Goal: Find specific page/section: Find specific page/section

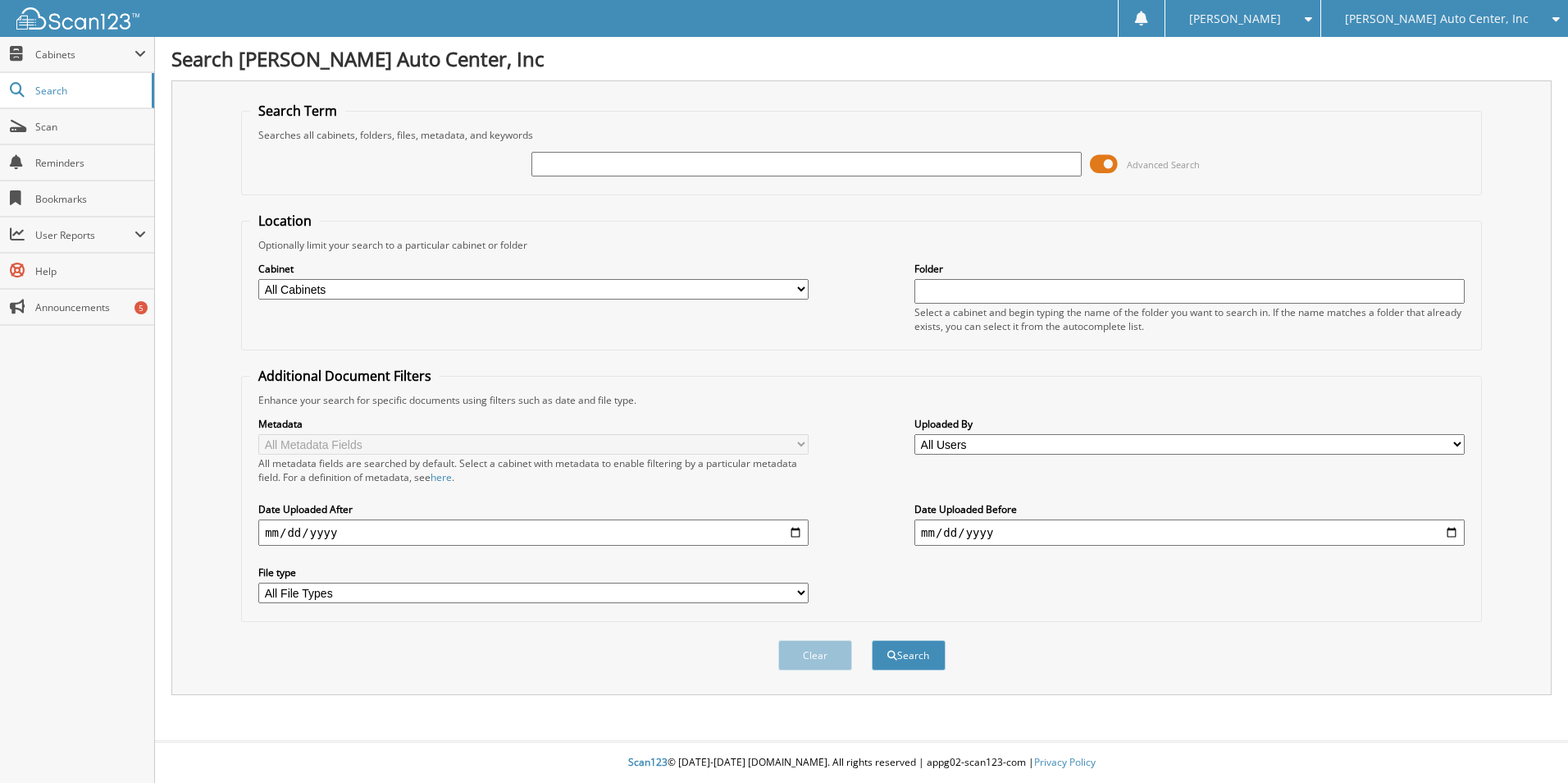
paste input "18112626"
type input "18112626"
click at [872, 640] on button "Search" at bounding box center [908, 655] width 74 height 31
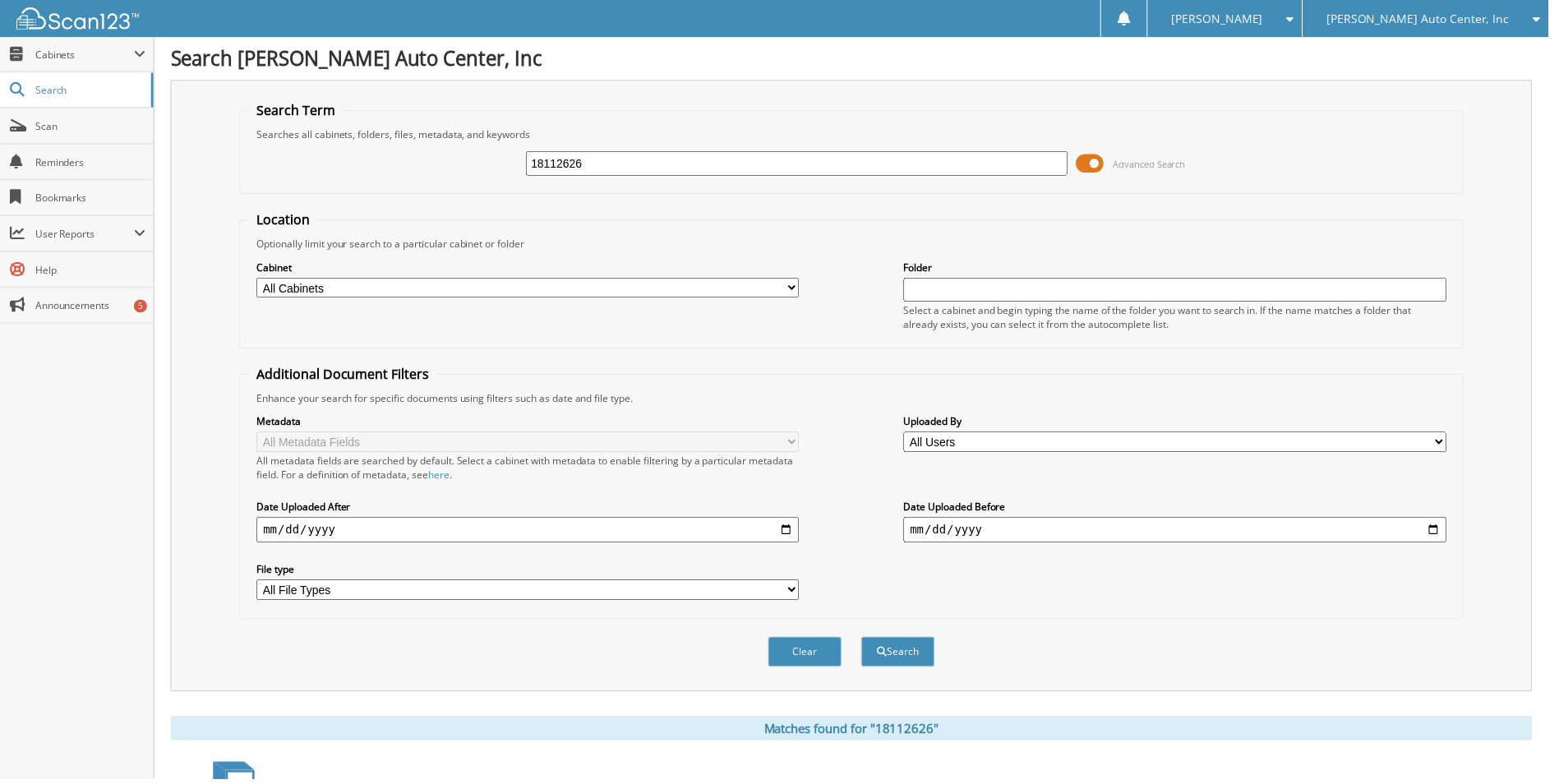
click at [1109, 163] on span at bounding box center [1097, 164] width 28 height 24
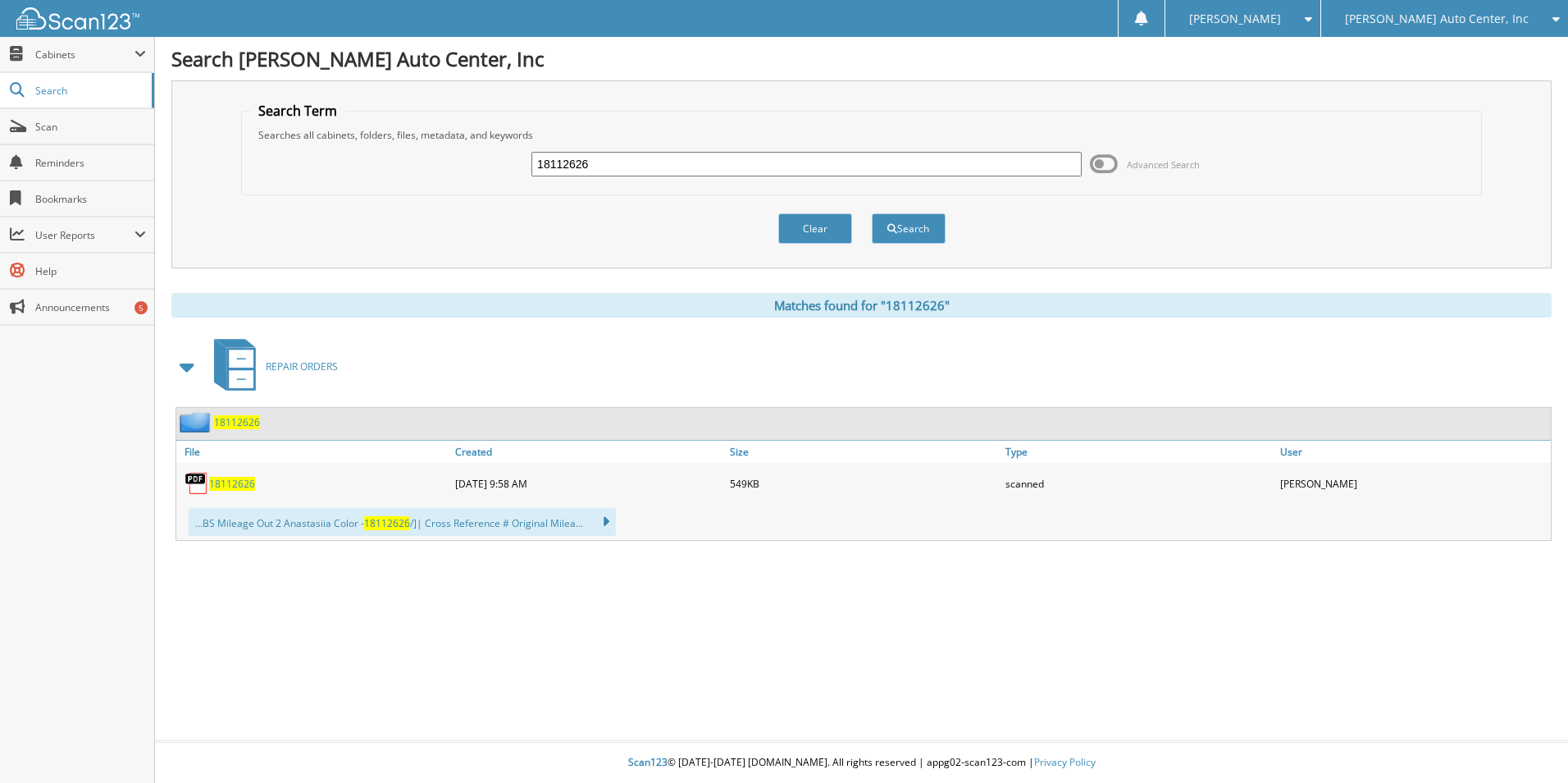
click at [245, 479] on span "18112626" at bounding box center [232, 484] width 46 height 14
click at [659, 170] on input "18112626" at bounding box center [806, 163] width 550 height 24
paste input "6699264"
type input "16699264"
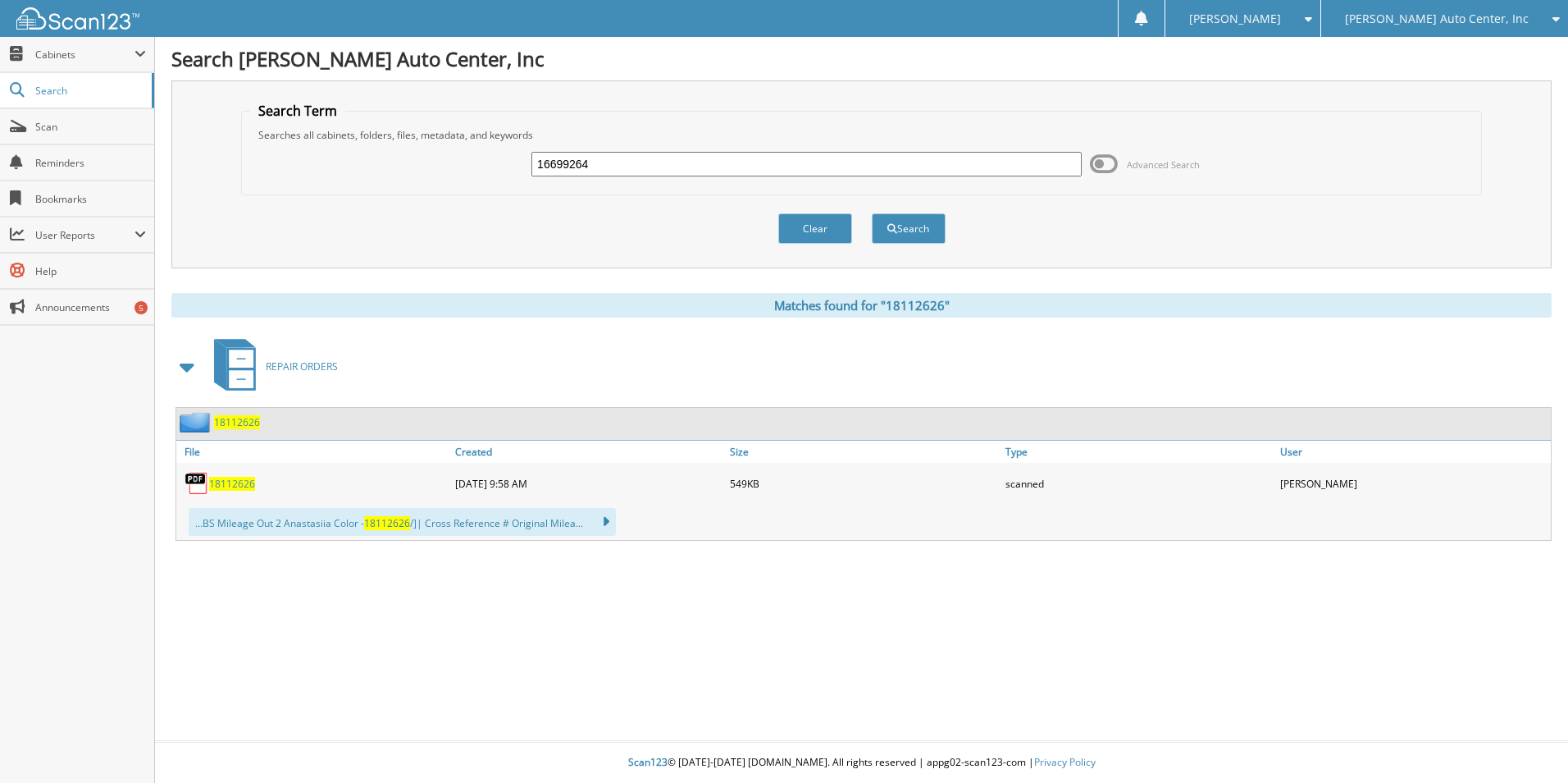
click at [872, 214] on button "Search" at bounding box center [908, 229] width 74 height 31
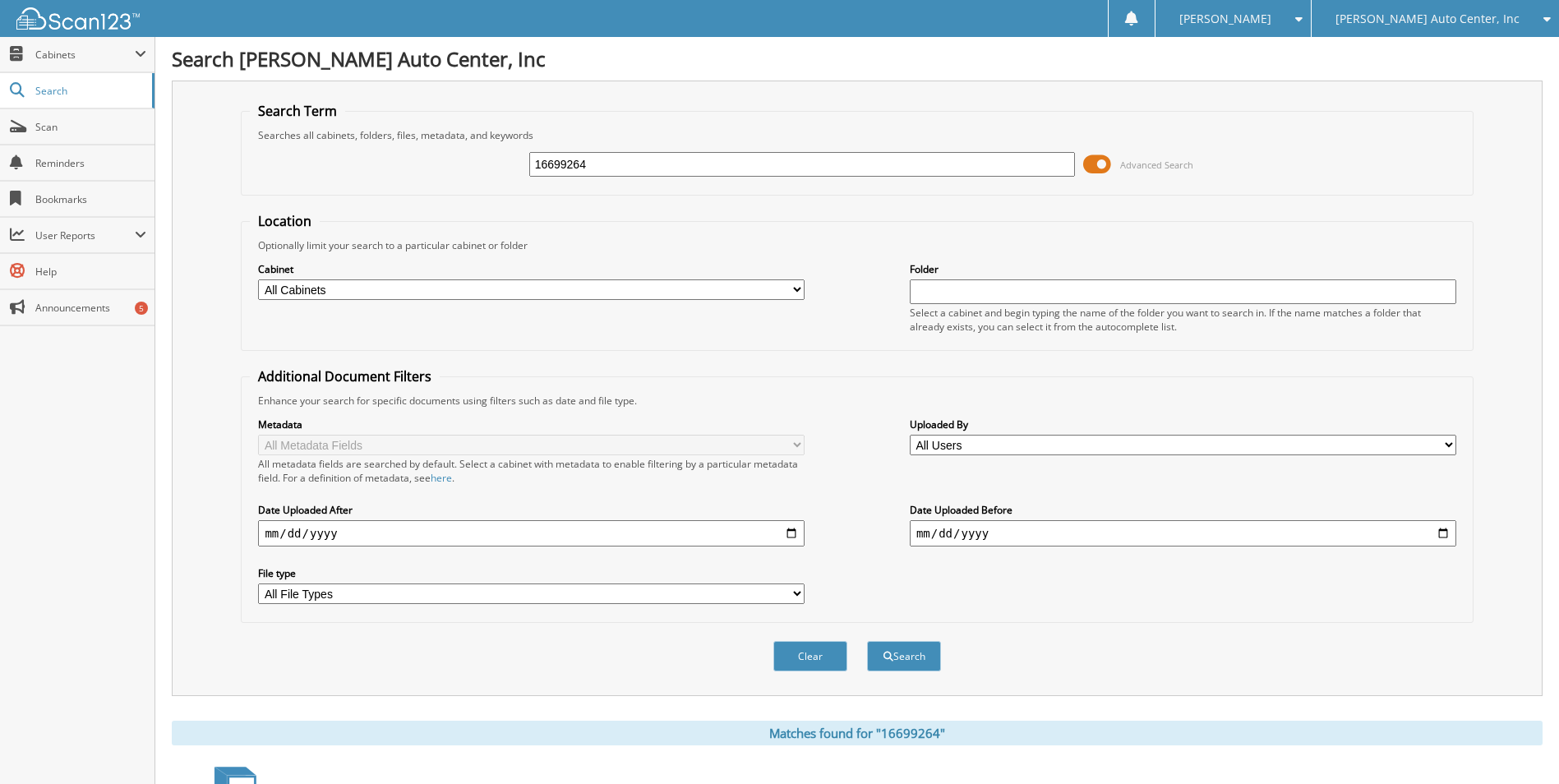
scroll to position [226, 0]
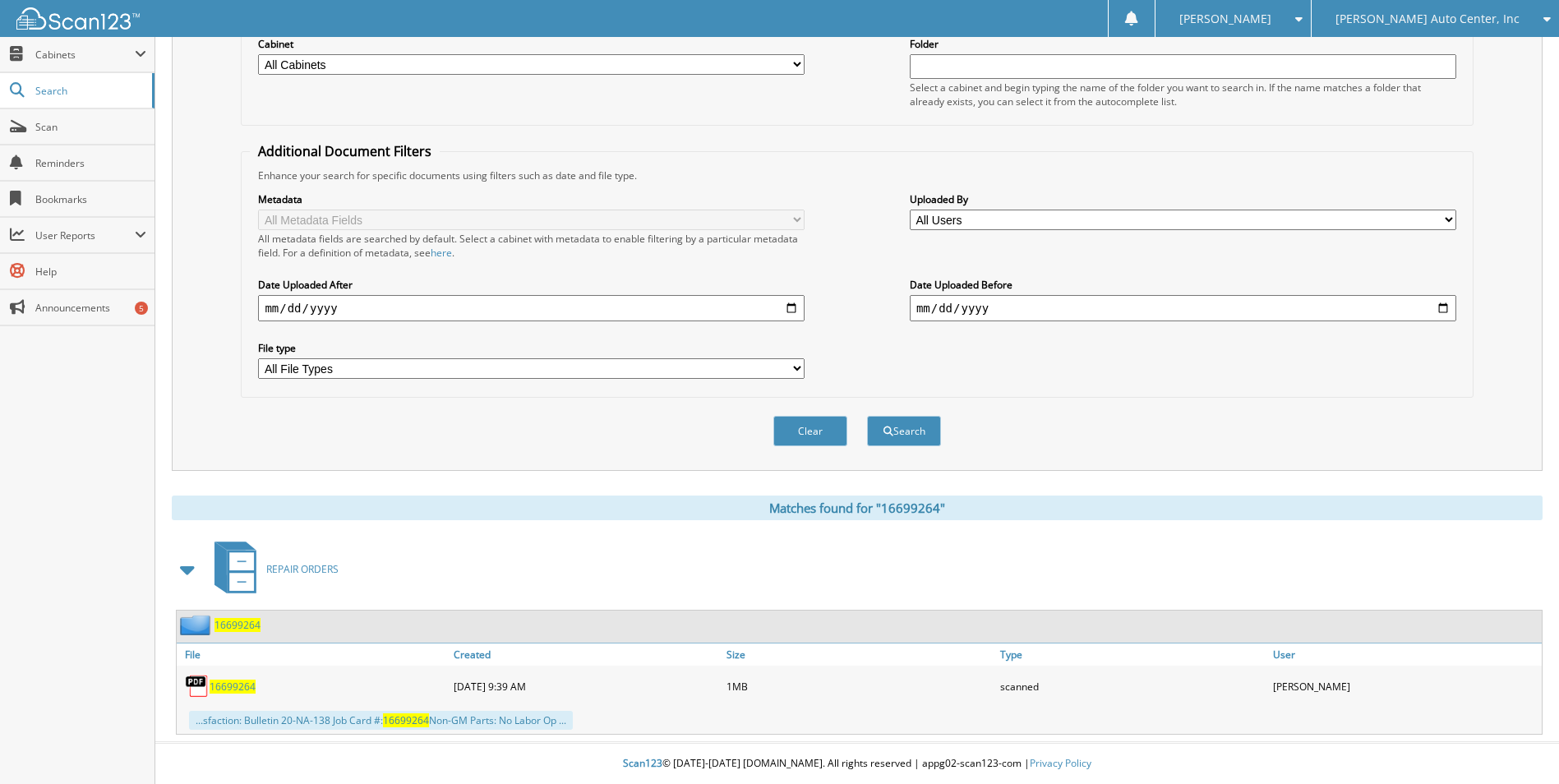
click at [224, 683] on span "16699264" at bounding box center [232, 687] width 46 height 14
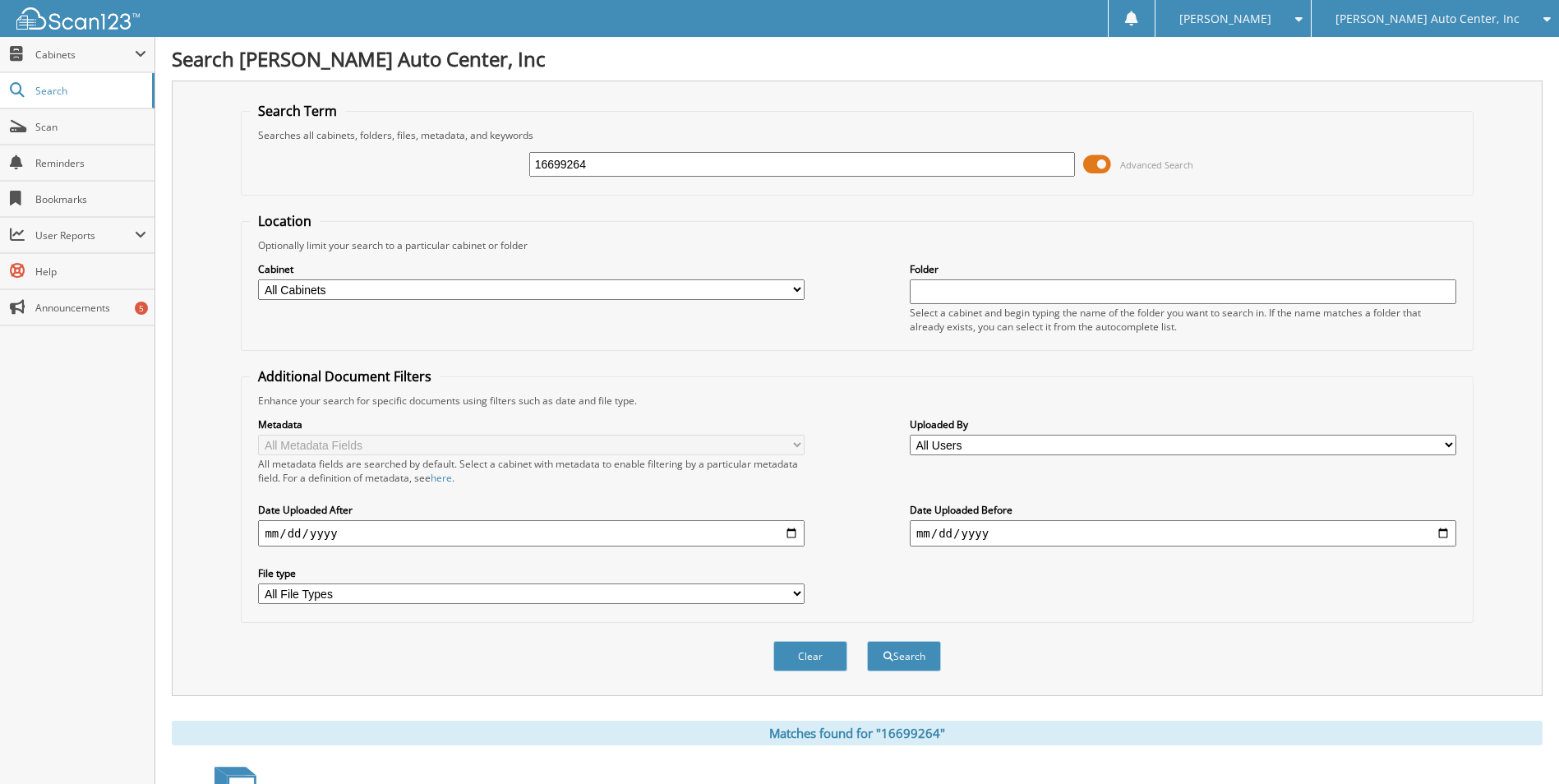
click at [738, 174] on input "16699264" at bounding box center [802, 164] width 547 height 24
paste input "702635"
type input "16702635"
click at [867, 641] on button "Search" at bounding box center [904, 656] width 74 height 31
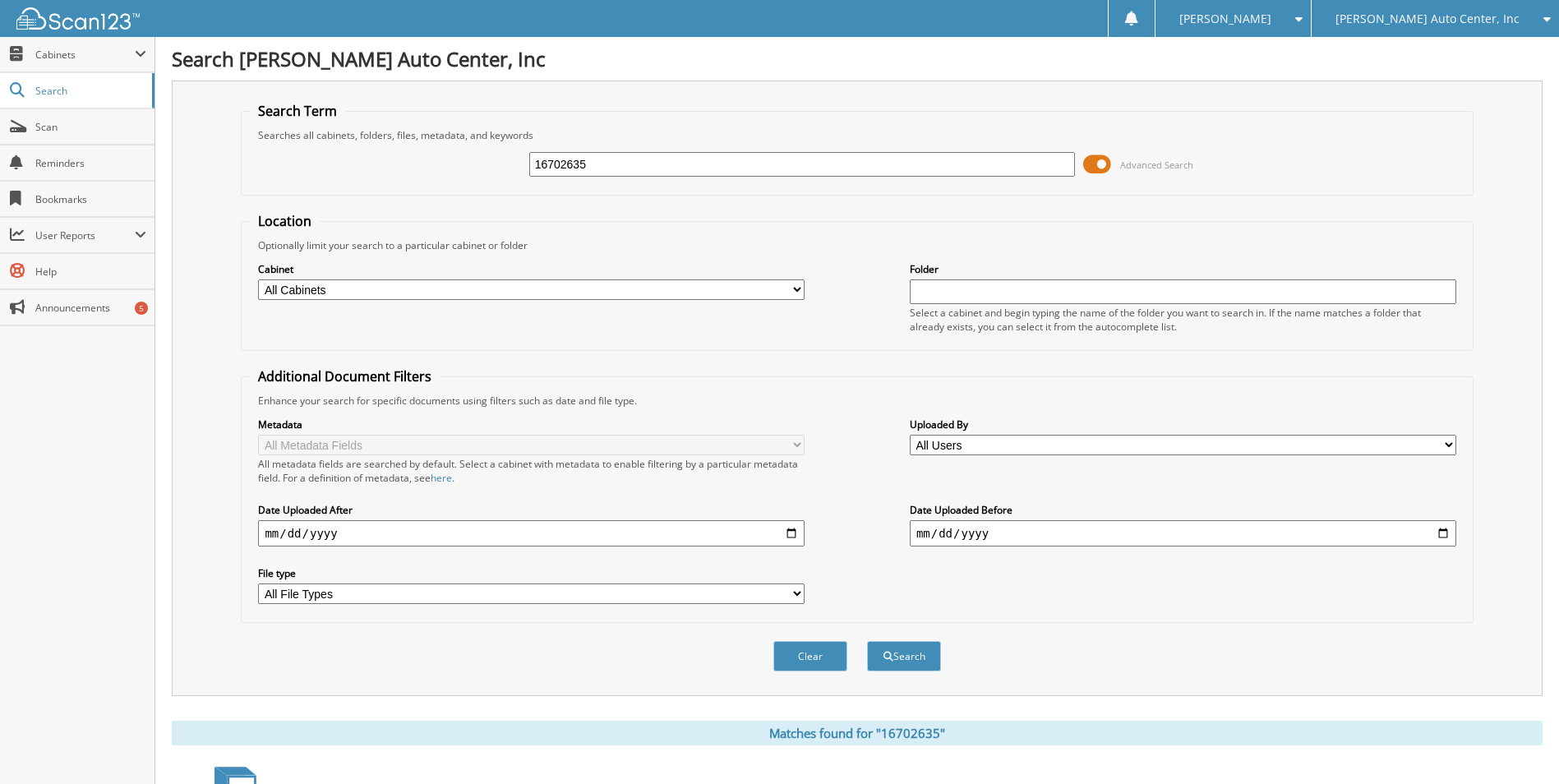
click at [1101, 161] on span at bounding box center [1097, 164] width 28 height 24
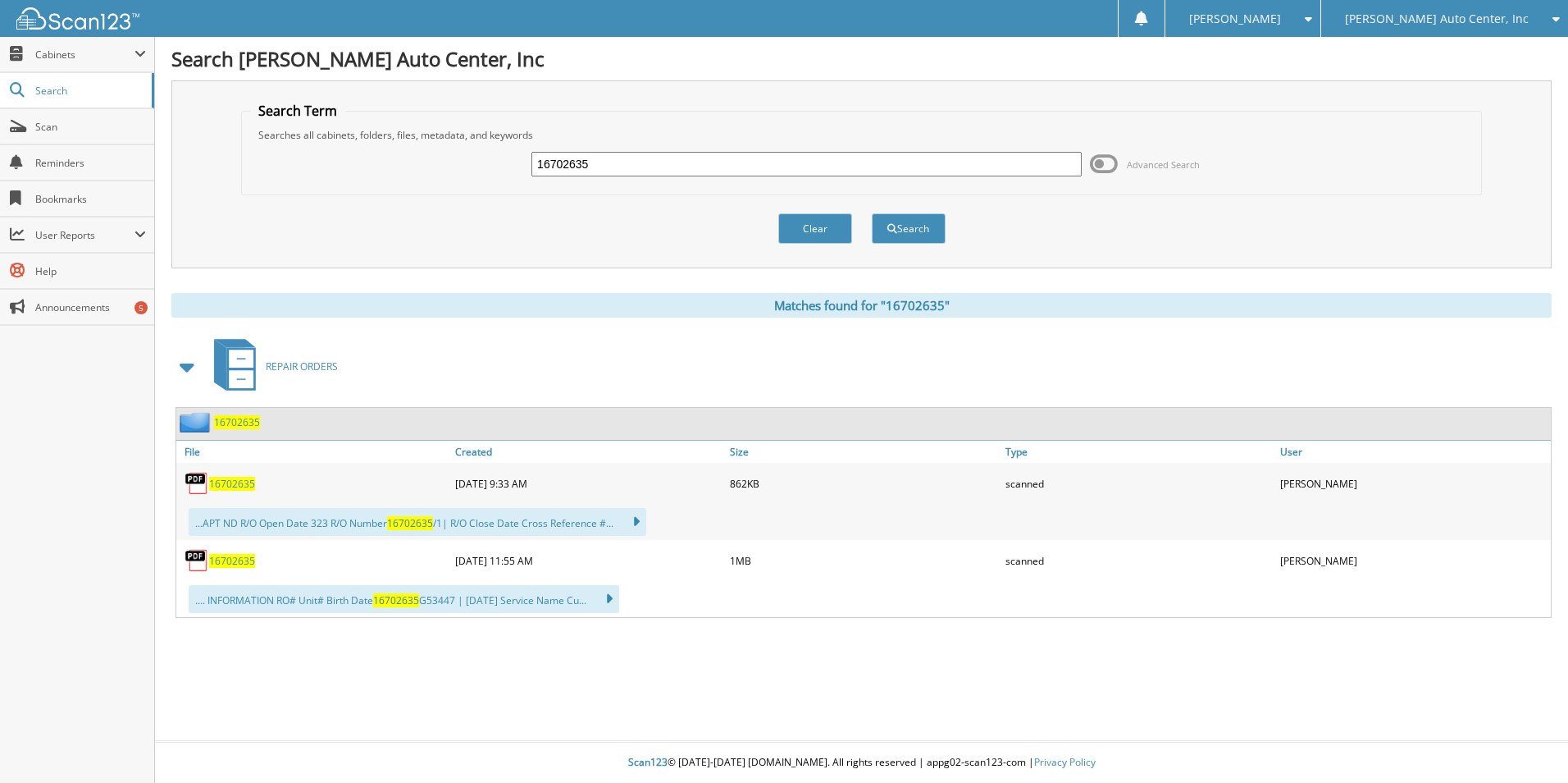
click at [232, 478] on span "16702635" at bounding box center [232, 484] width 46 height 14
click at [227, 573] on div "16702635" at bounding box center [313, 560] width 275 height 33
click at [226, 567] on span "16702635" at bounding box center [232, 561] width 46 height 14
click at [726, 170] on input "16702635" at bounding box center [806, 163] width 550 height 24
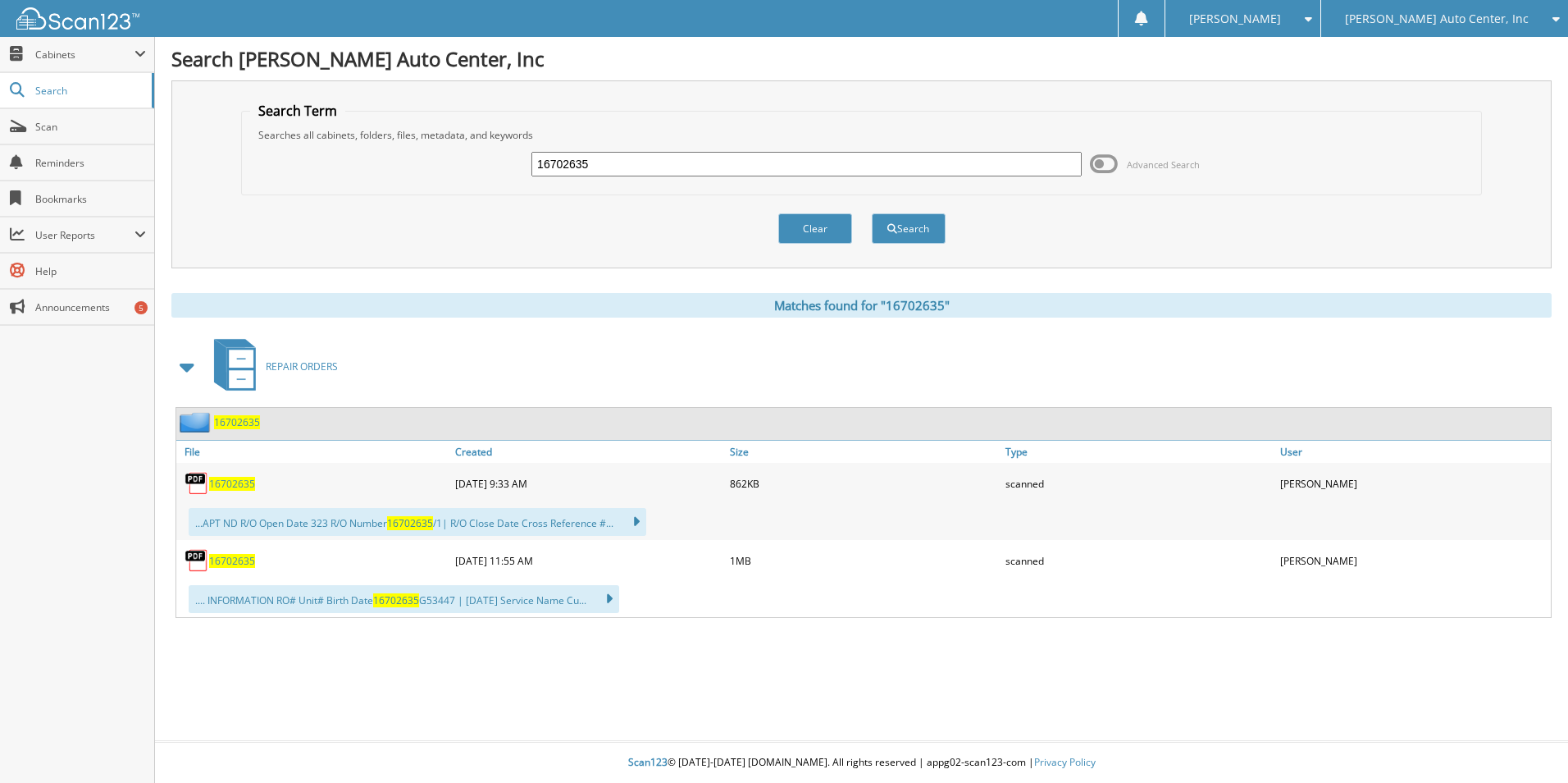
paste input "0183"
type input "16700183"
click at [872, 214] on button "Search" at bounding box center [908, 229] width 74 height 31
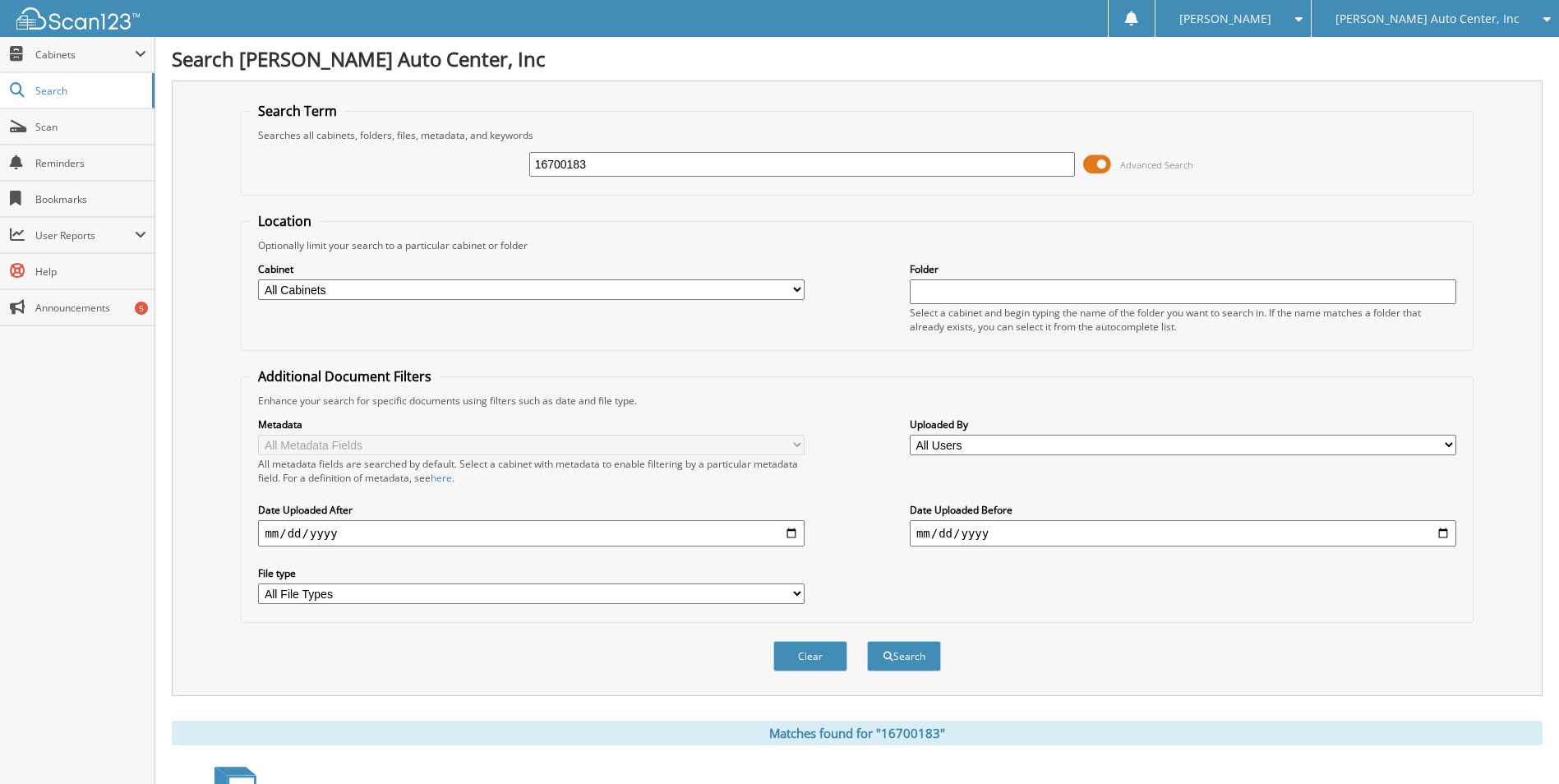
click at [1099, 161] on span at bounding box center [1097, 164] width 28 height 24
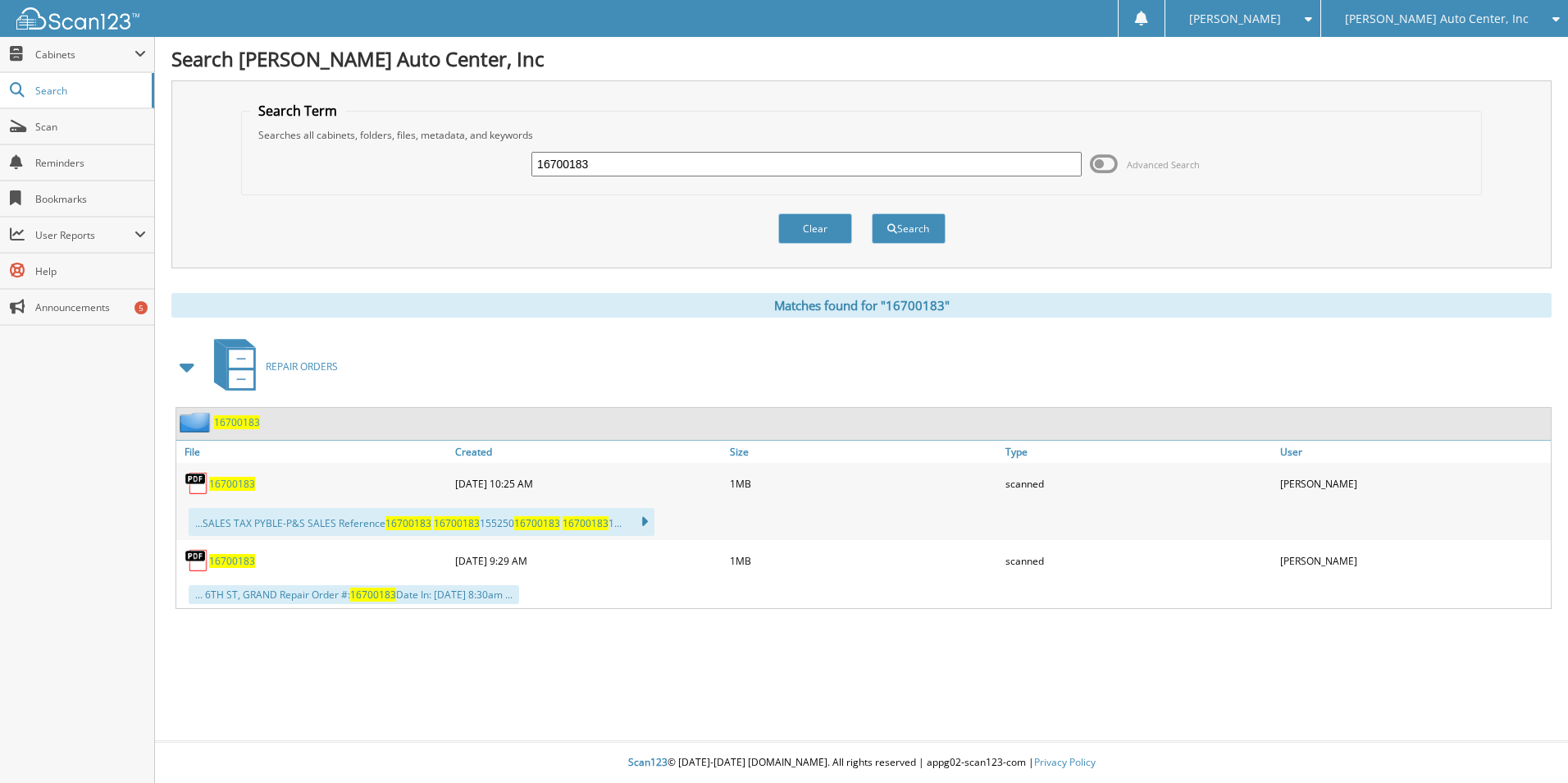
click at [220, 483] on span "16700183" at bounding box center [232, 484] width 46 height 14
click at [231, 563] on span "16700183" at bounding box center [232, 561] width 46 height 14
click at [661, 157] on input "16700183" at bounding box center [806, 163] width 550 height 24
paste input "3440"
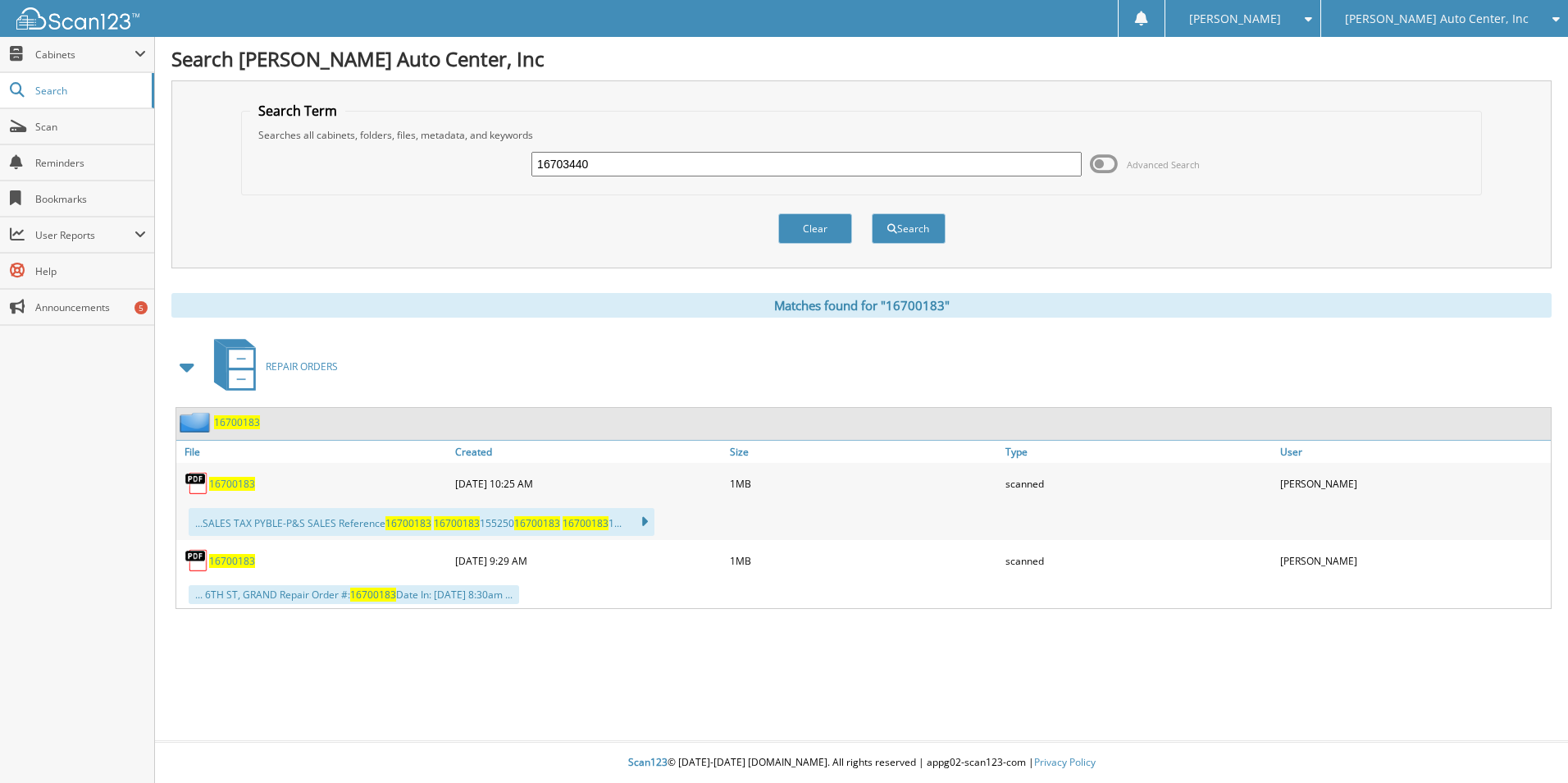
type input "16703440"
click at [872, 214] on button "Search" at bounding box center [908, 229] width 74 height 31
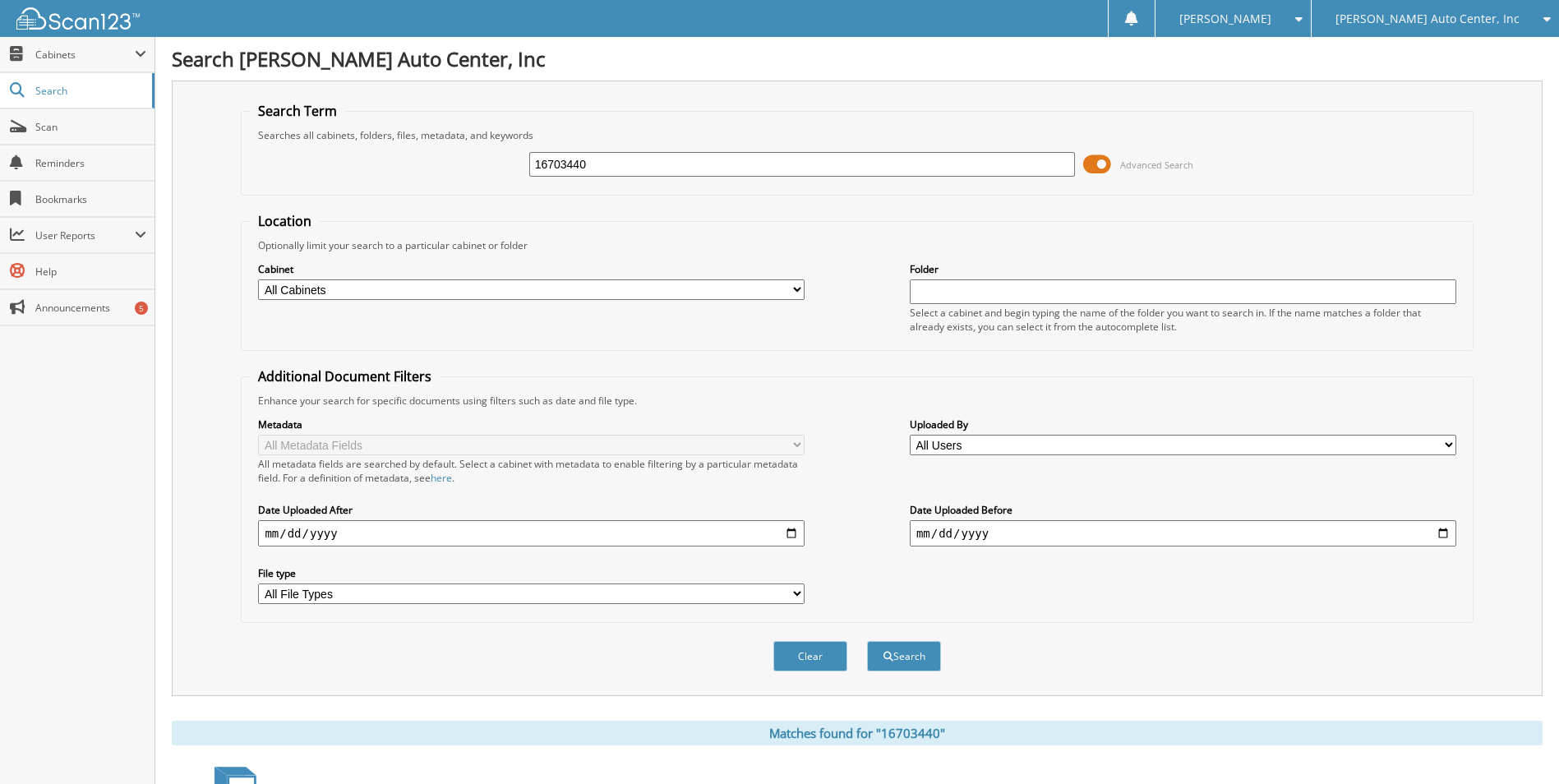
click at [1104, 161] on span at bounding box center [1097, 164] width 28 height 24
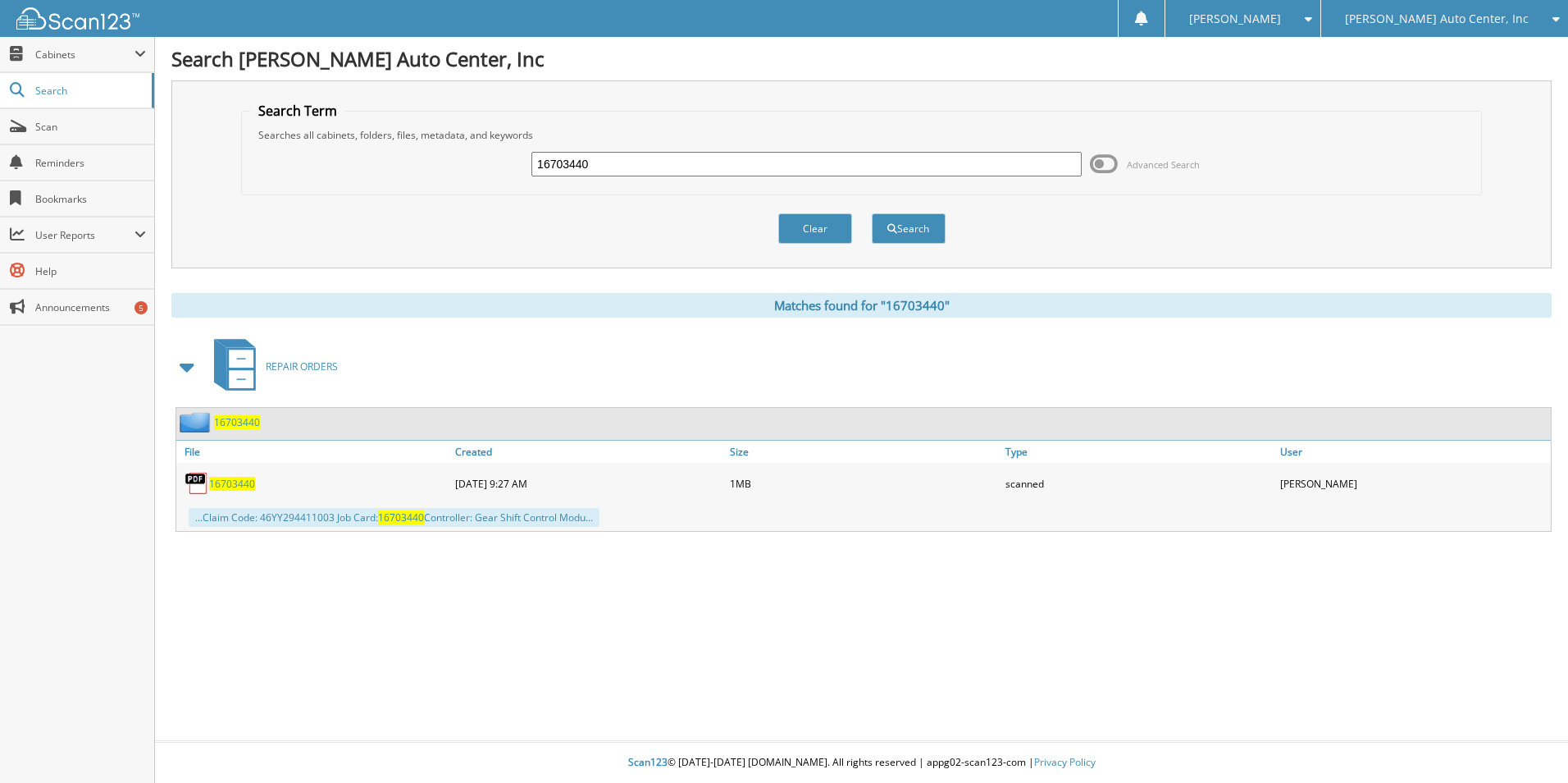
click at [232, 479] on span "16703440" at bounding box center [232, 484] width 46 height 14
click at [570, 167] on input "16703440" at bounding box center [806, 163] width 550 height 24
paste input "618"
type input "16703618"
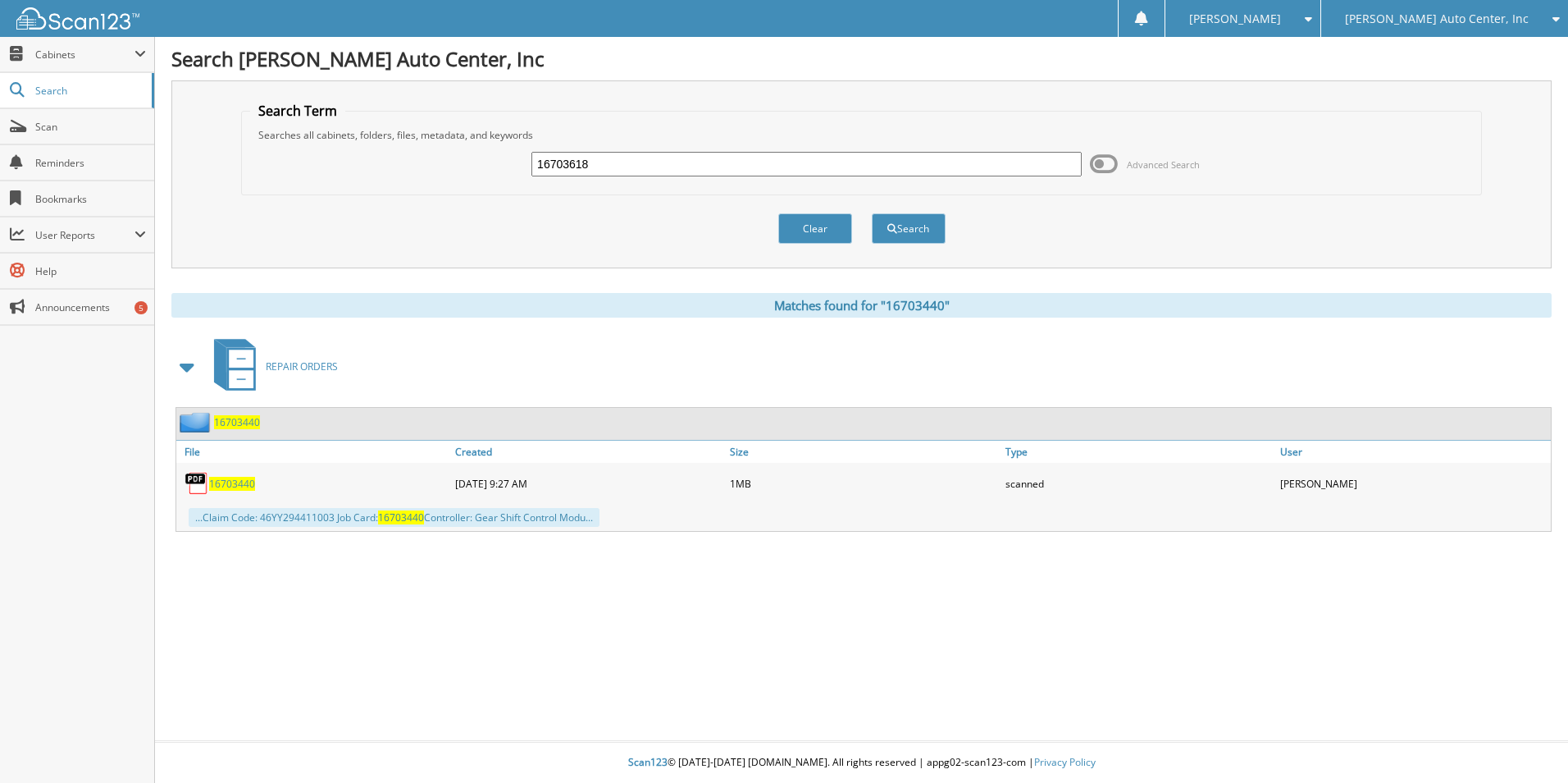
click at [872, 214] on button "Search" at bounding box center [908, 229] width 74 height 31
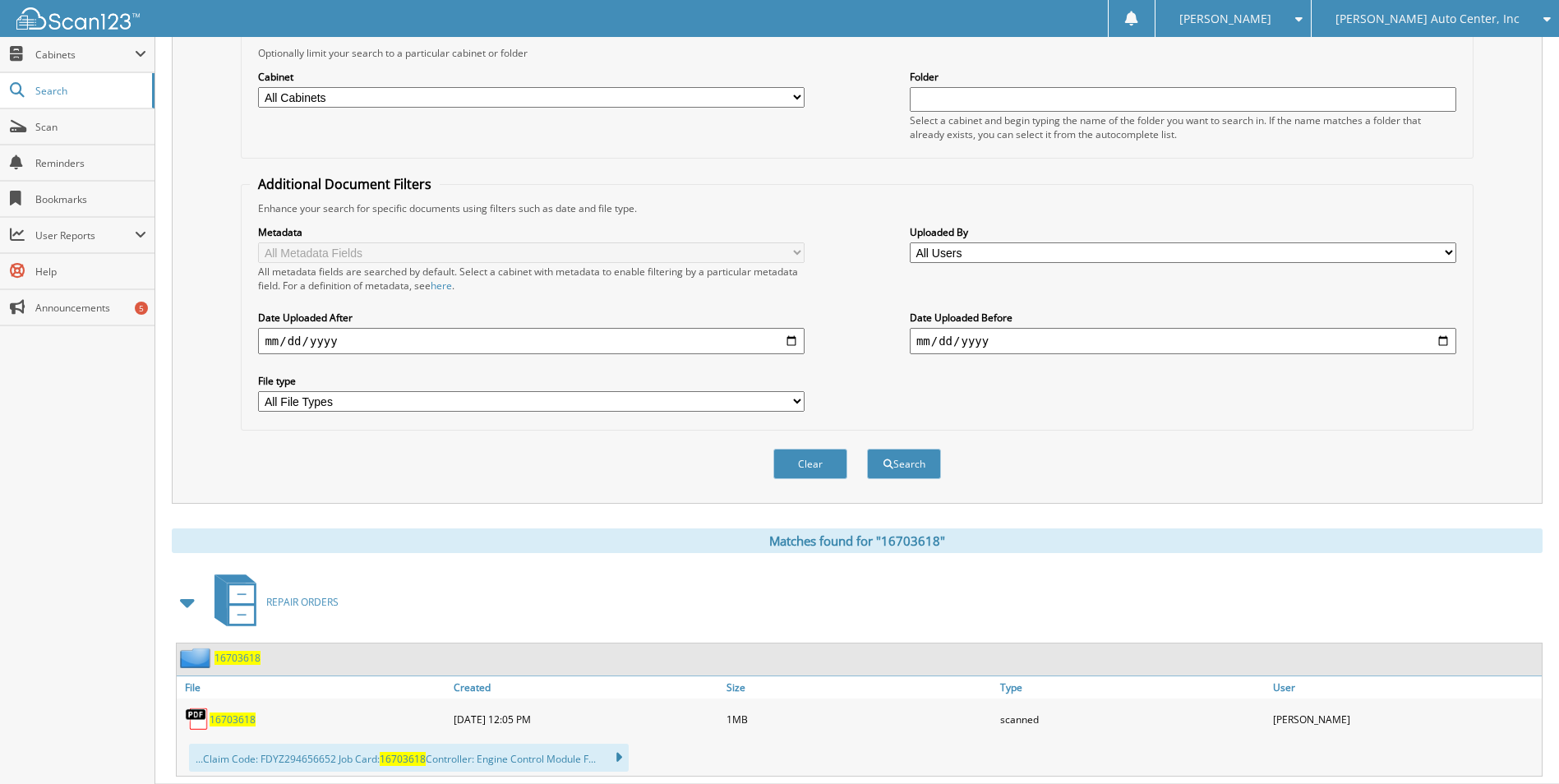
scroll to position [235, 0]
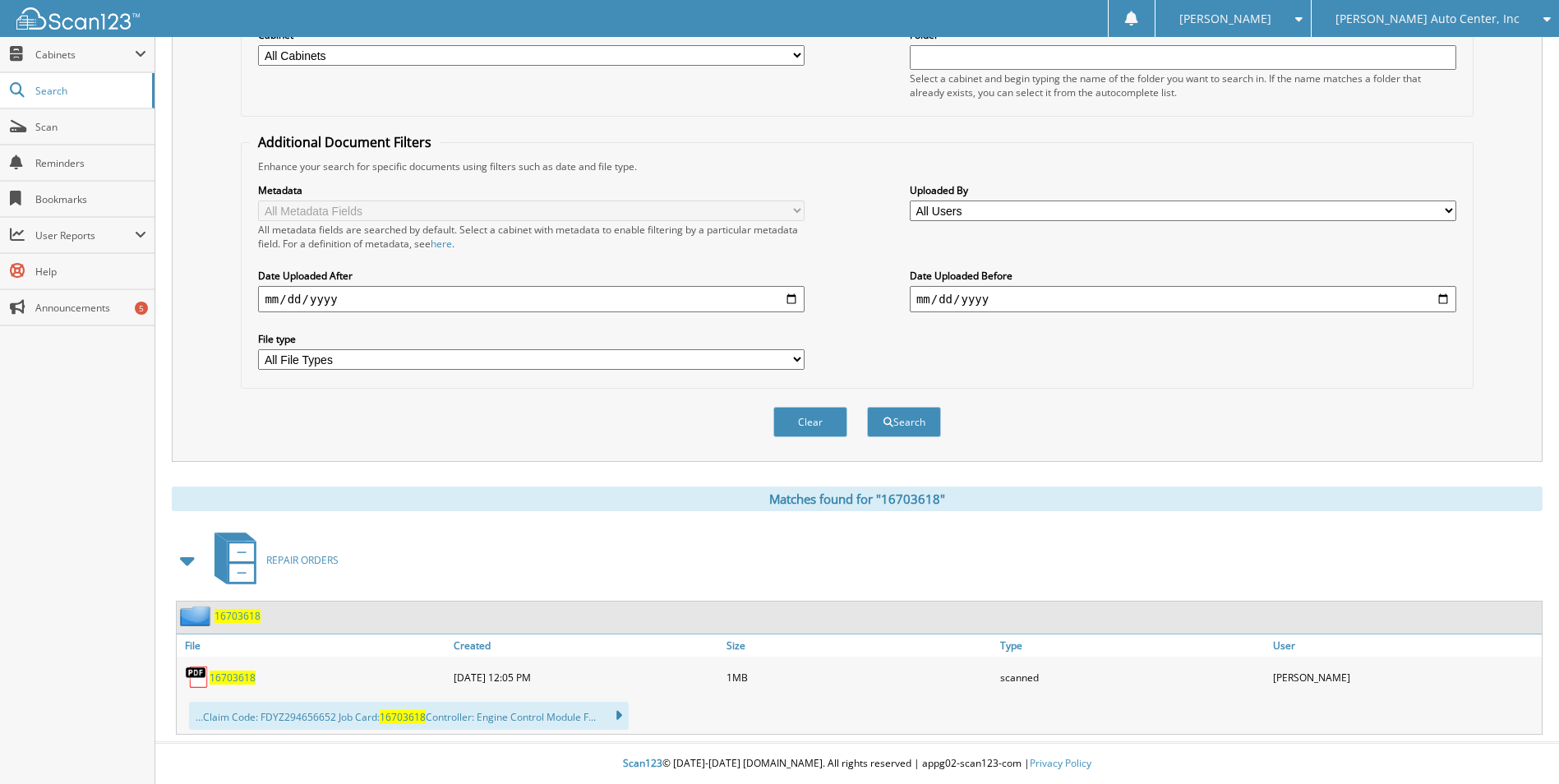
click at [232, 675] on span "16703618" at bounding box center [232, 678] width 46 height 14
